Goal: Transaction & Acquisition: Book appointment/travel/reservation

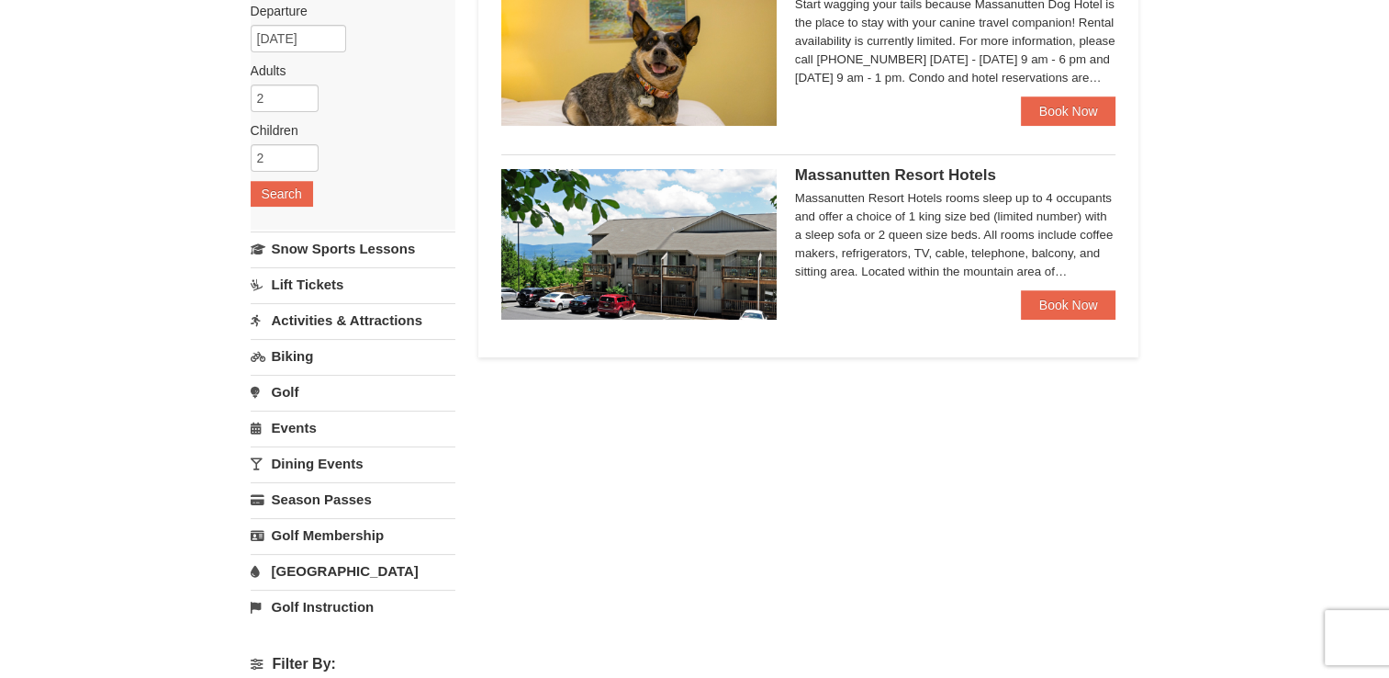
scroll to position [184, 0]
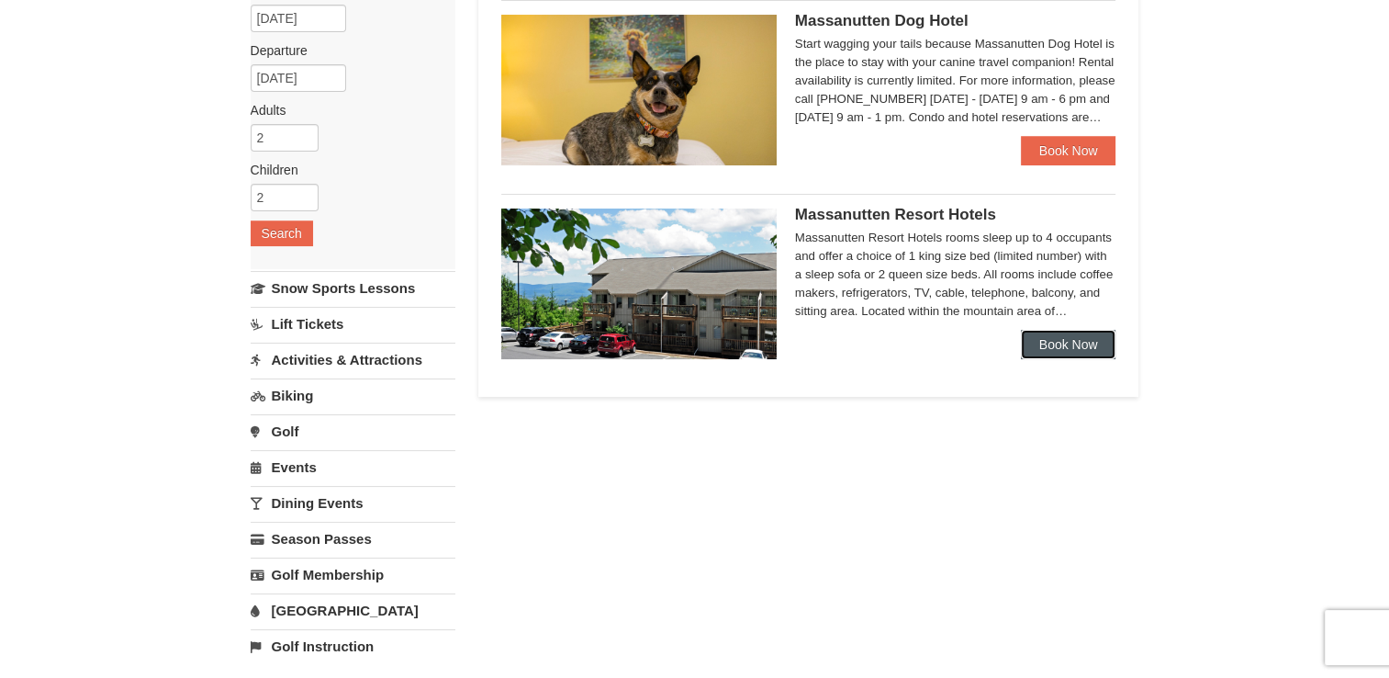
click at [1060, 349] on link "Book Now" at bounding box center [1068, 344] width 95 height 29
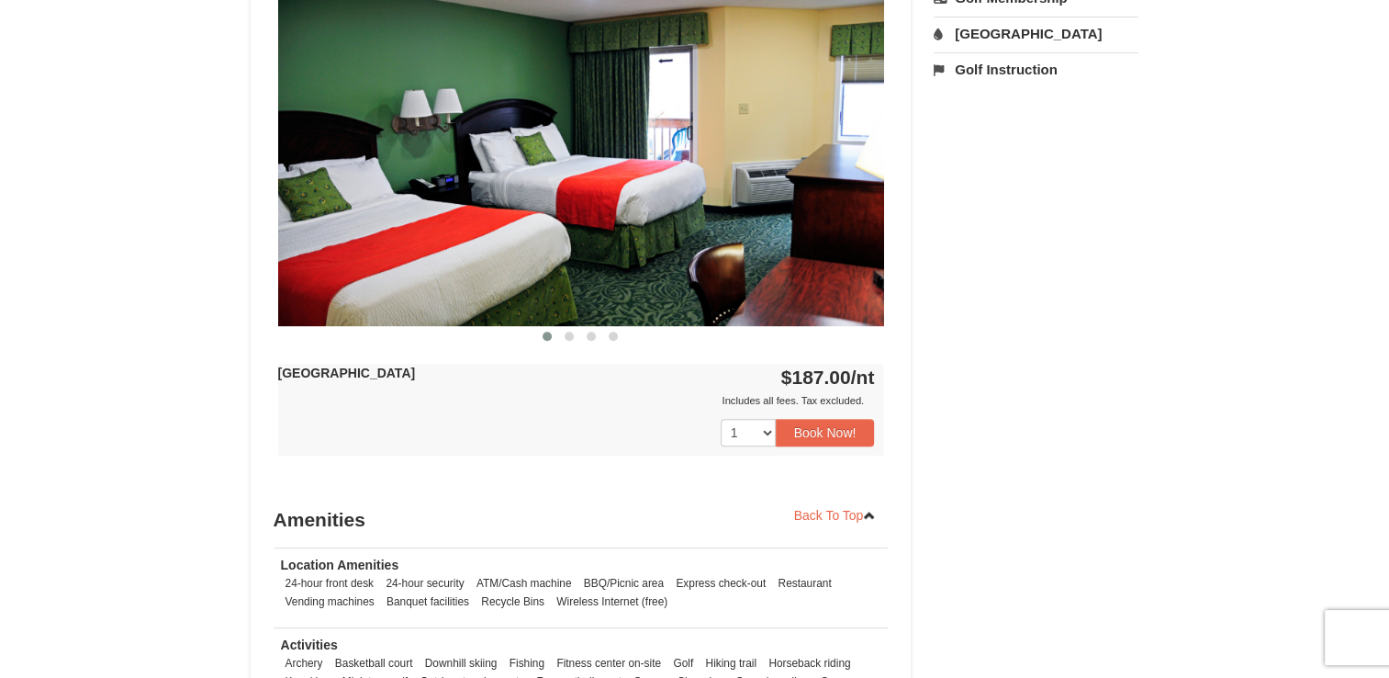
scroll to position [538, 0]
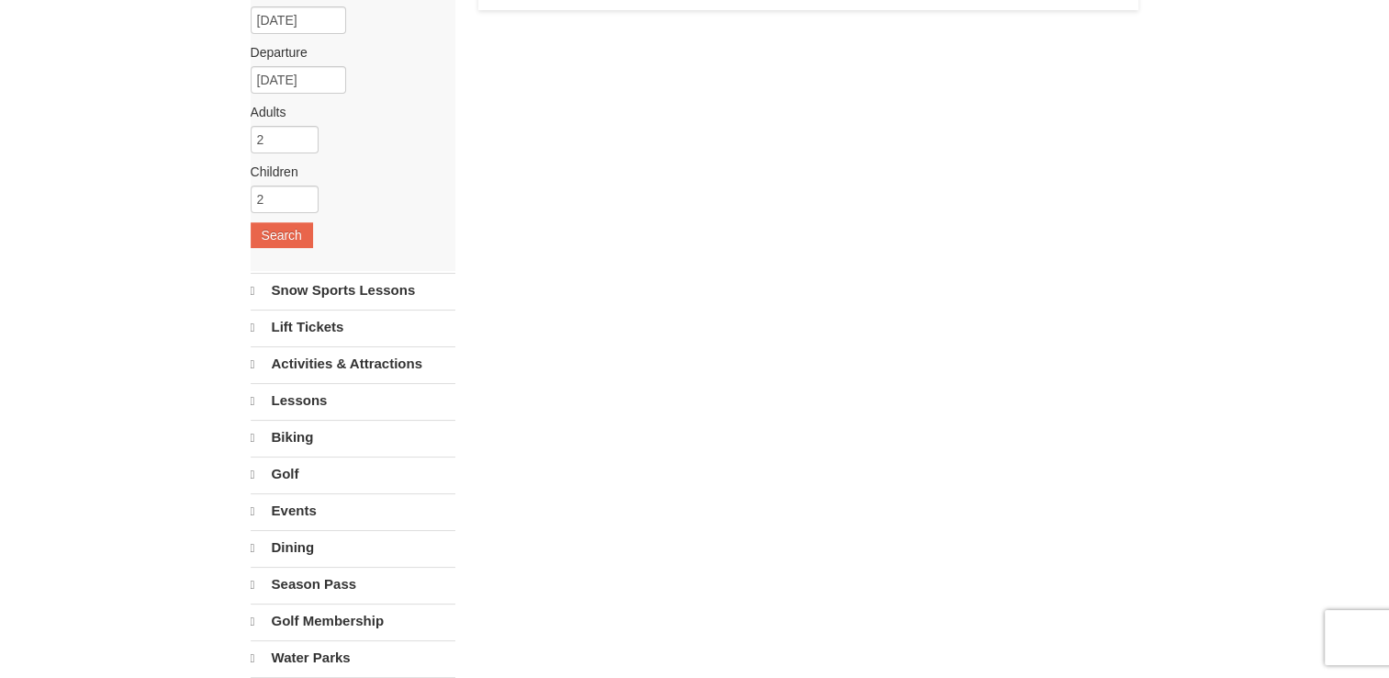
select select "10"
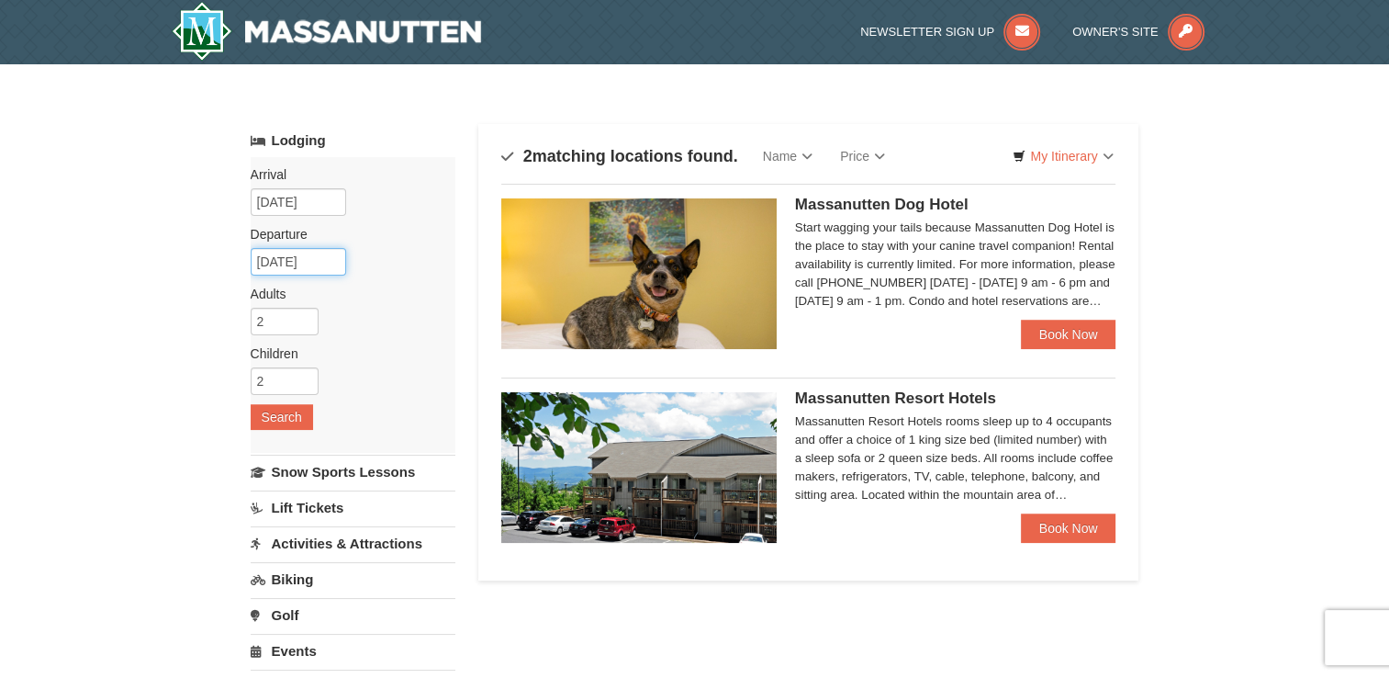
click at [316, 266] on input "[DATE]" at bounding box center [298, 262] width 95 height 28
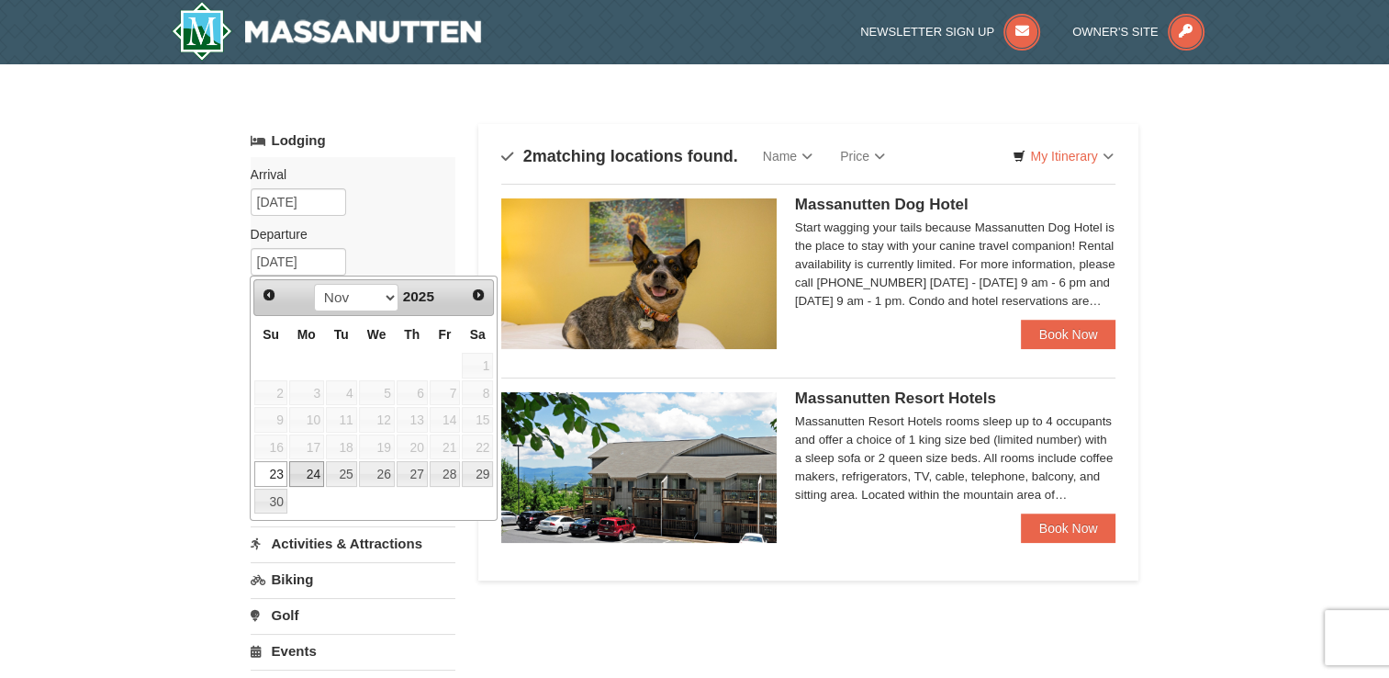
click at [307, 476] on link "24" at bounding box center [306, 474] width 35 height 26
type input "11/24/2025"
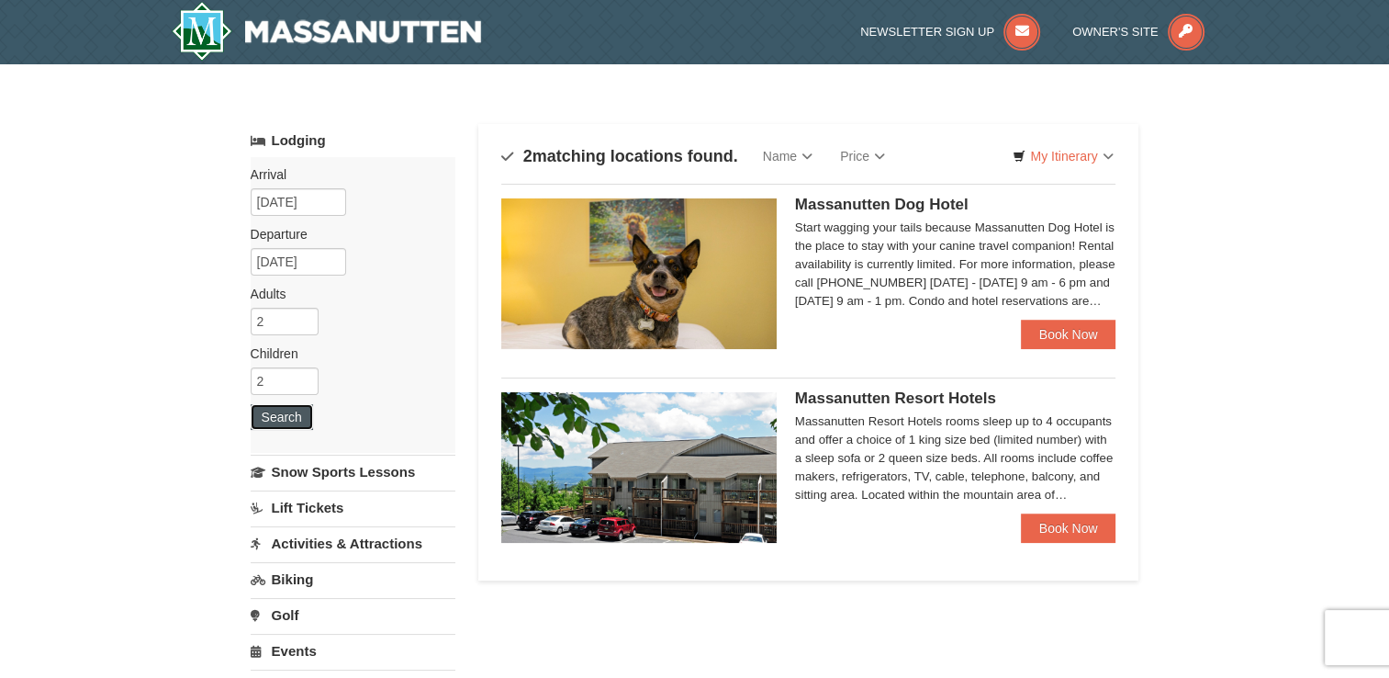
click at [280, 410] on button "Search" at bounding box center [282, 417] width 62 height 26
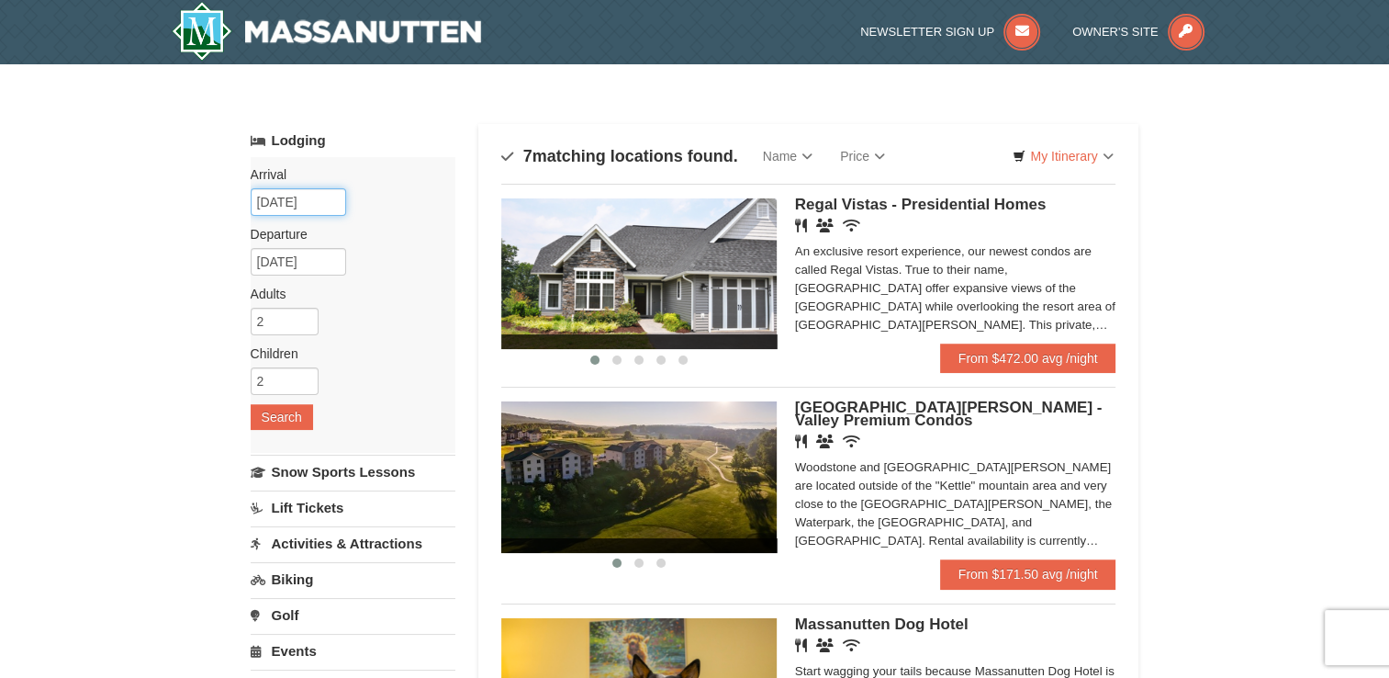
click at [323, 207] on input "[DATE]" at bounding box center [298, 202] width 95 height 28
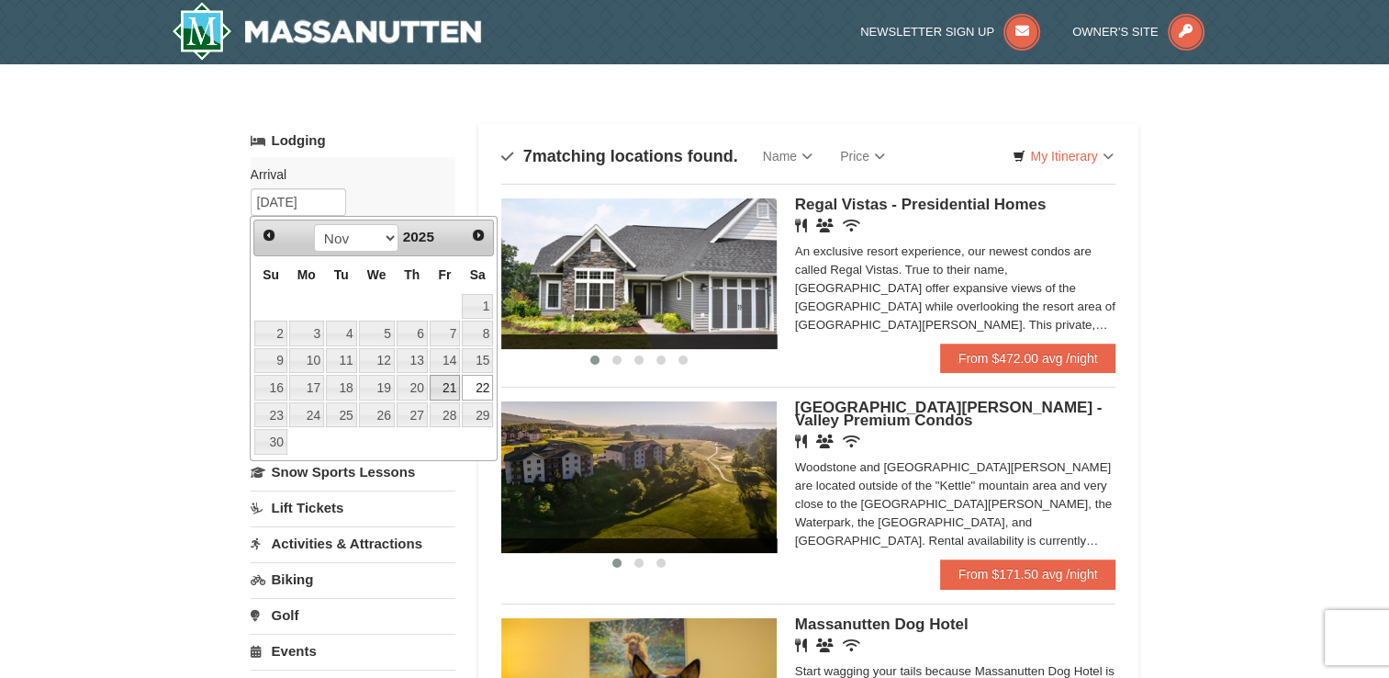
click at [450, 386] on link "21" at bounding box center [445, 388] width 31 height 26
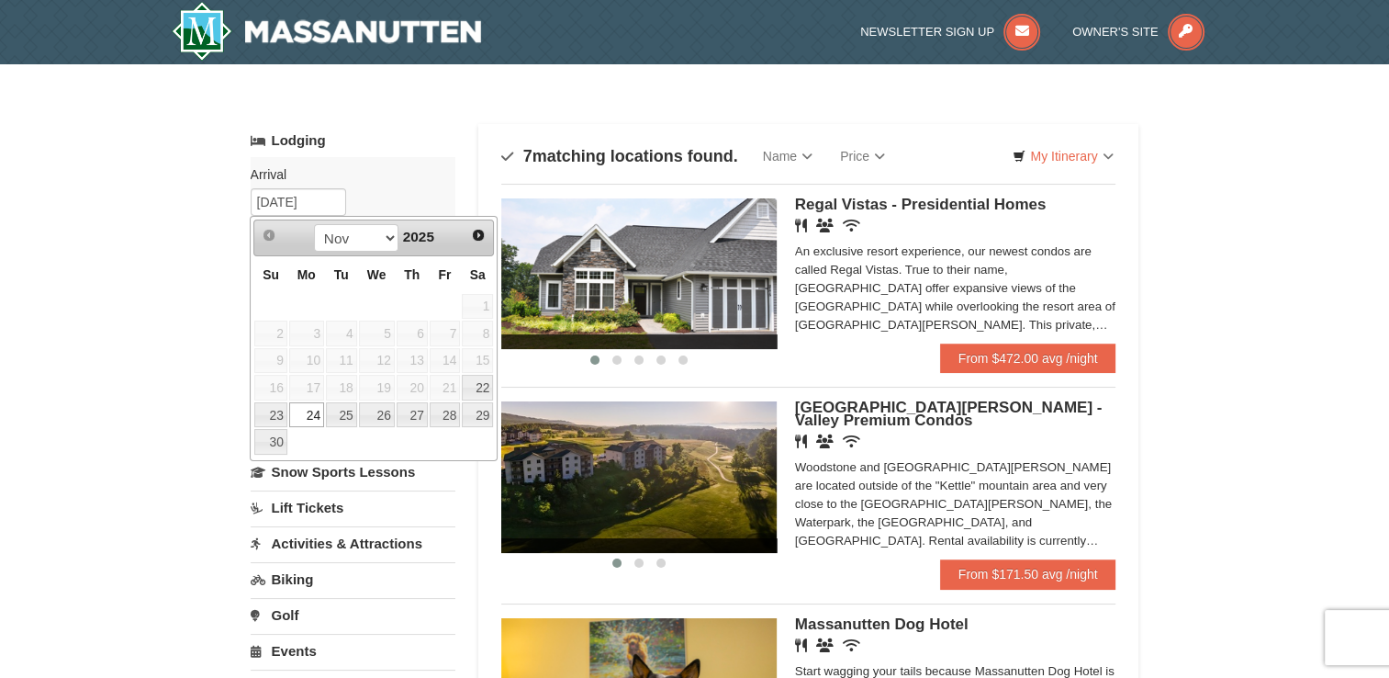
type input "[DATE]"
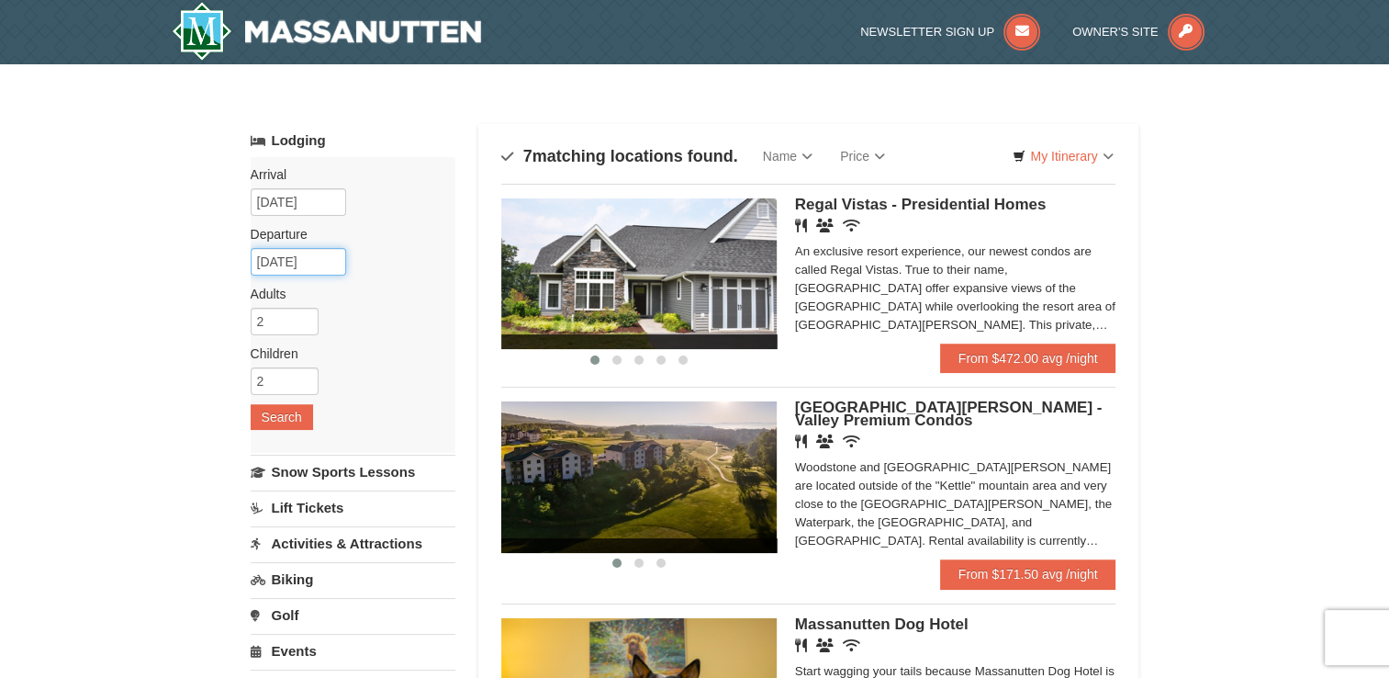
click at [308, 264] on input "11/24/2025" at bounding box center [298, 262] width 95 height 28
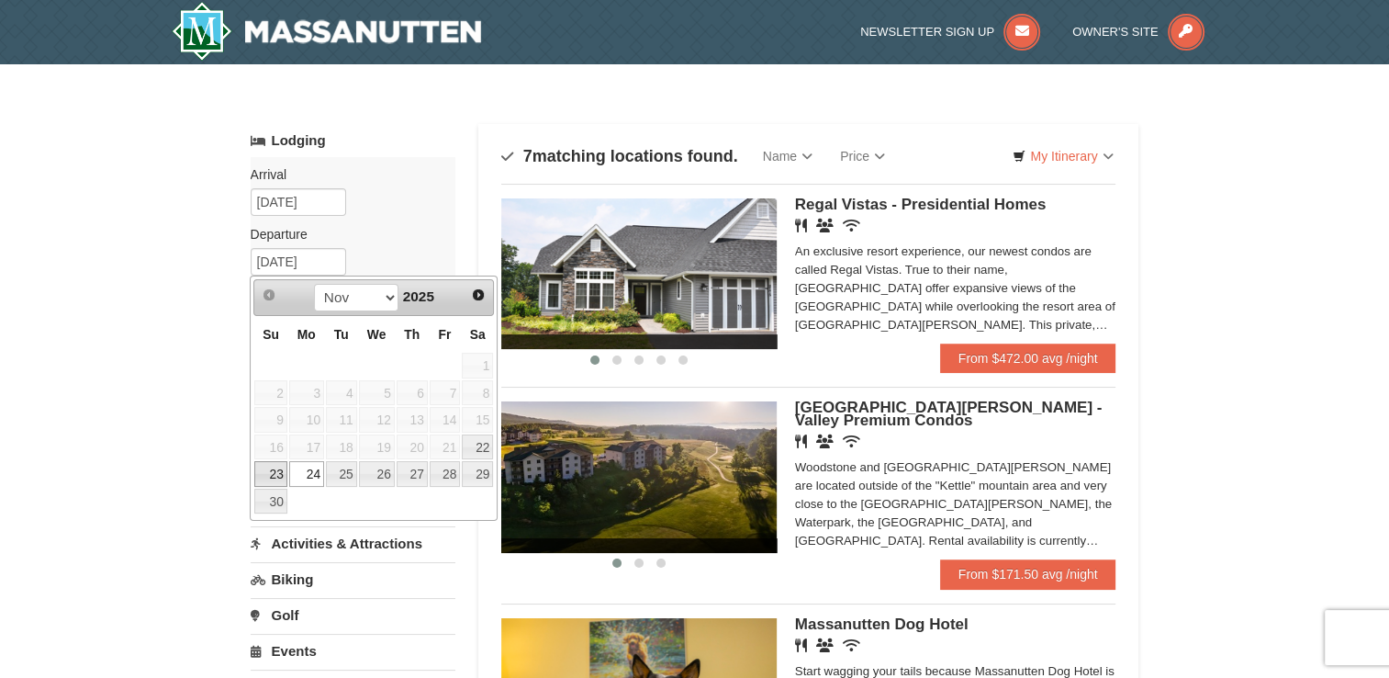
click at [266, 467] on link "23" at bounding box center [270, 474] width 32 height 26
type input "[DATE]"
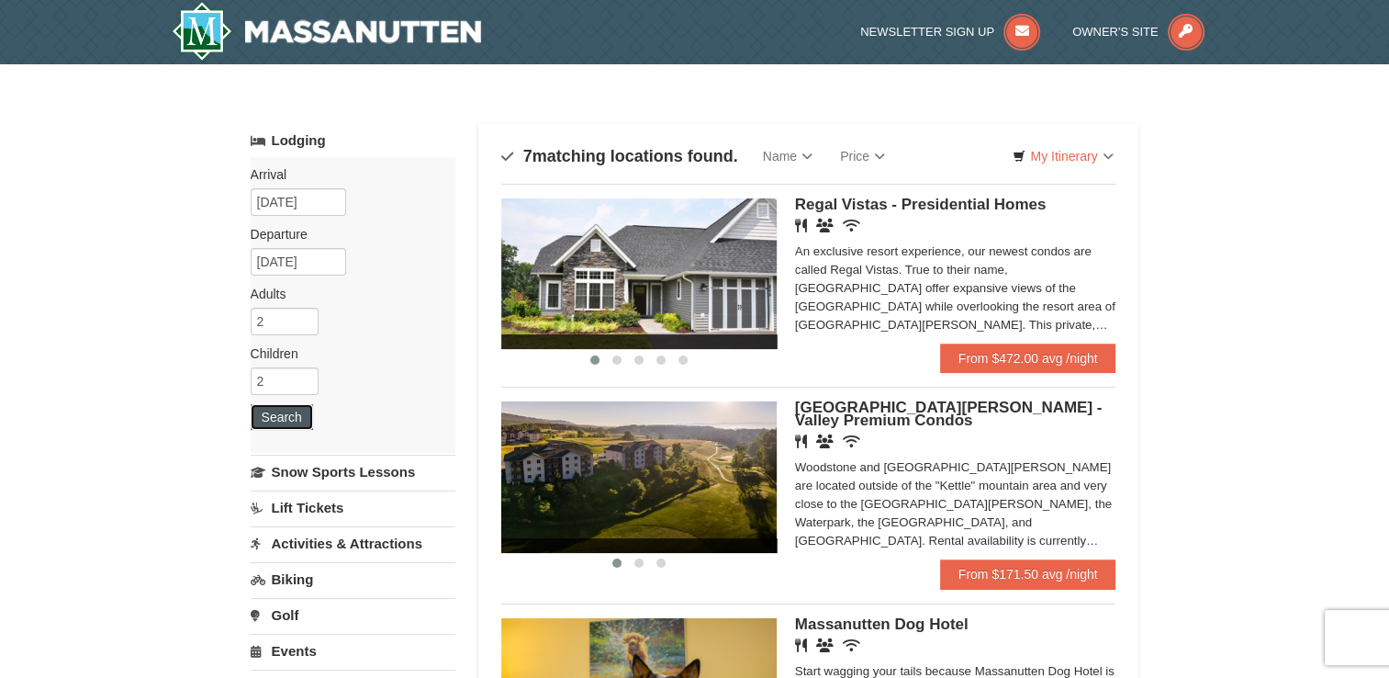
click at [278, 418] on button "Search" at bounding box center [282, 417] width 62 height 26
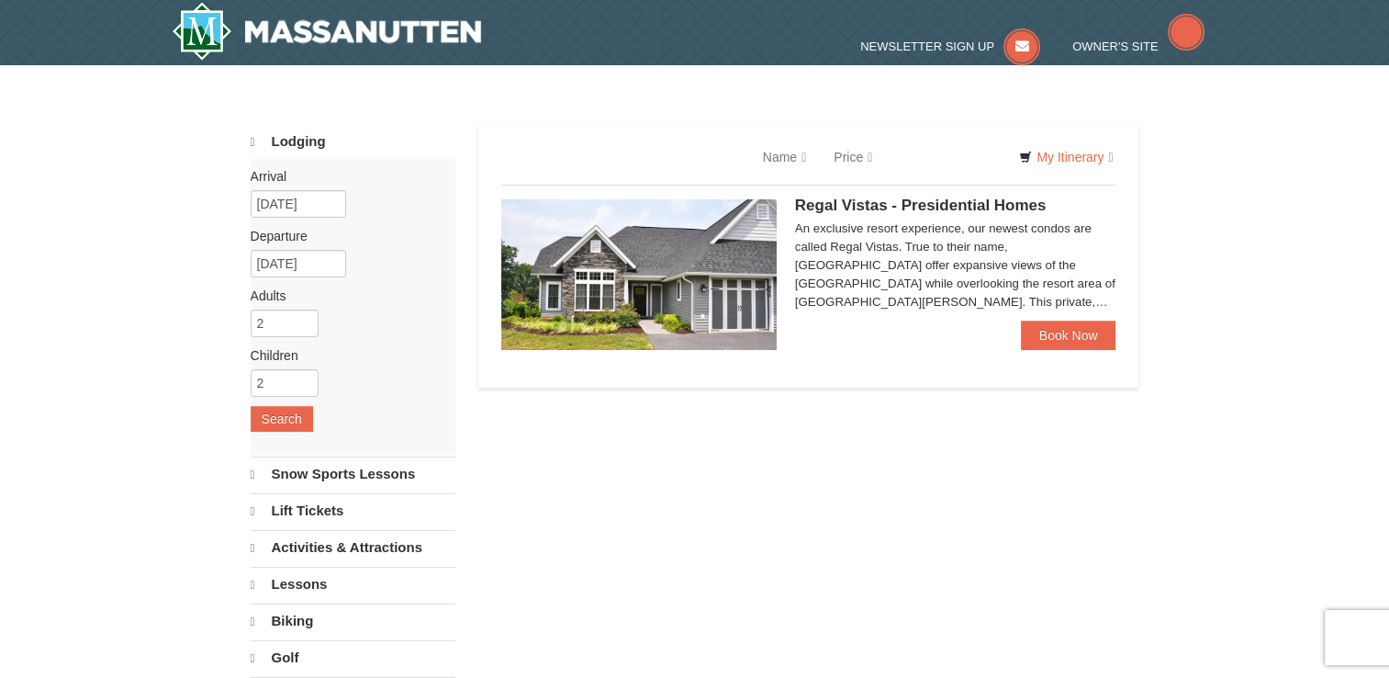
select select "10"
